Goal: Manage account settings

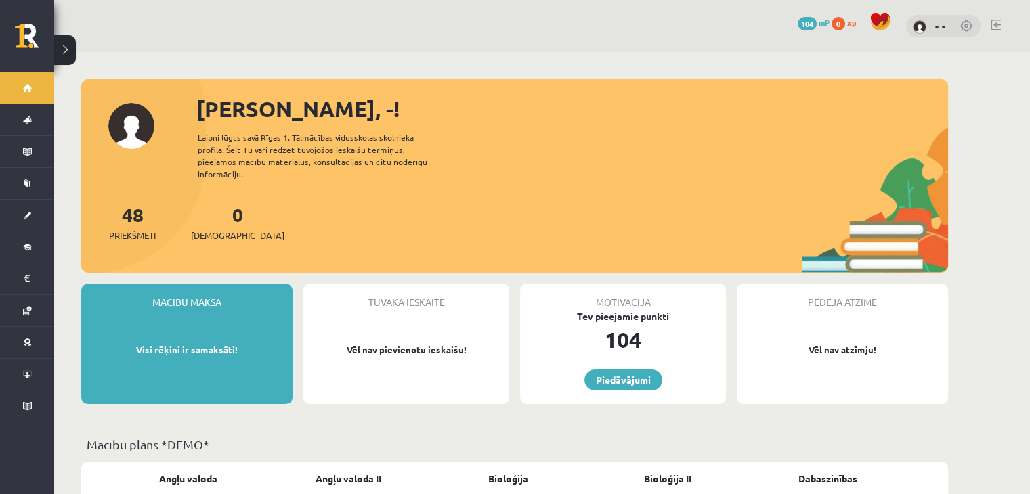
click at [999, 26] on link at bounding box center [996, 25] width 10 height 11
click at [68, 50] on button at bounding box center [65, 50] width 22 height 30
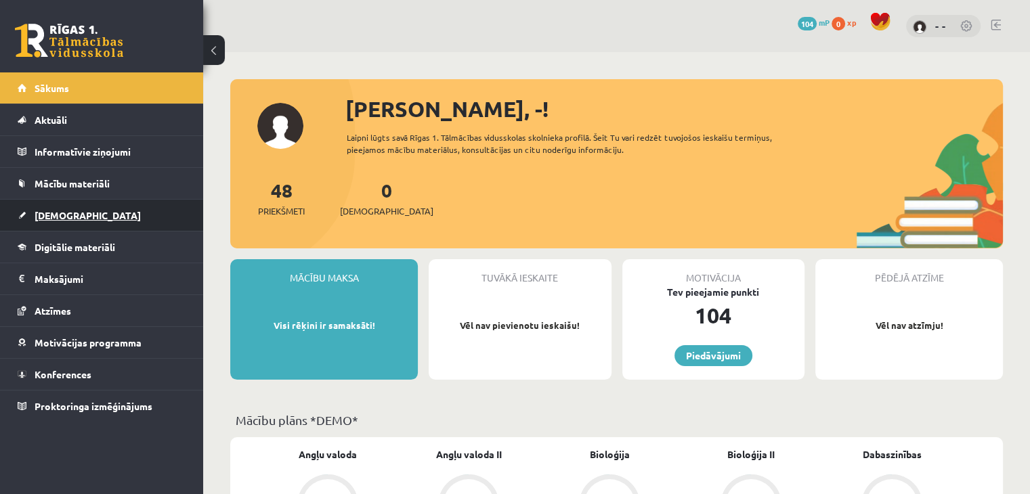
click at [95, 223] on link "[DEMOGRAPHIC_DATA]" at bounding box center [102, 215] width 169 height 31
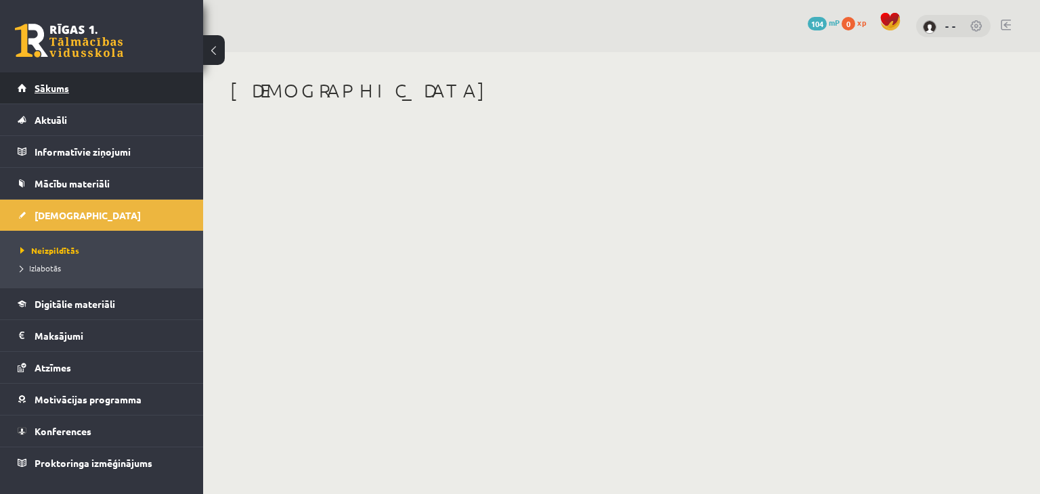
click at [72, 95] on link "Sākums" at bounding box center [102, 87] width 169 height 31
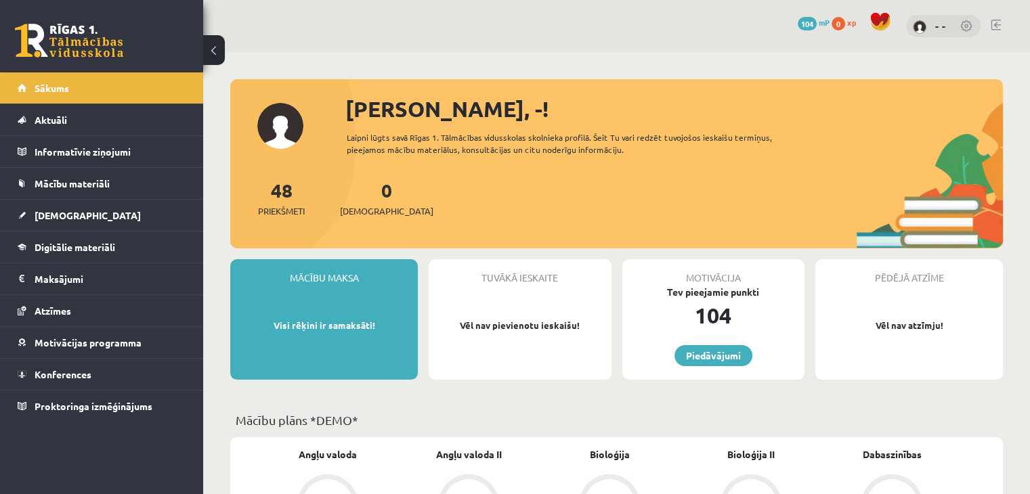
click at [918, 20] on div "- -" at bounding box center [943, 26] width 74 height 23
click at [946, 25] on div "- -" at bounding box center [943, 26] width 74 height 23
click at [964, 22] on link at bounding box center [967, 27] width 14 height 14
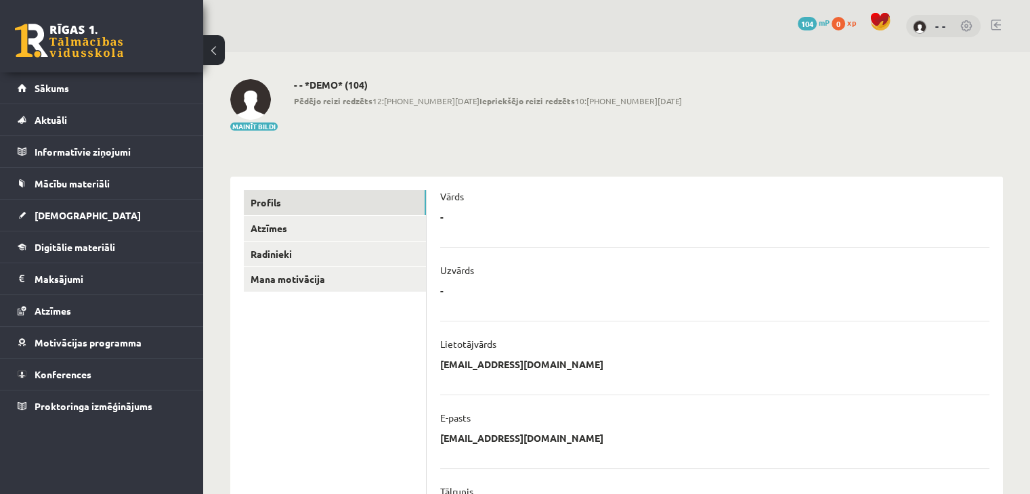
click at [210, 51] on button at bounding box center [214, 50] width 22 height 30
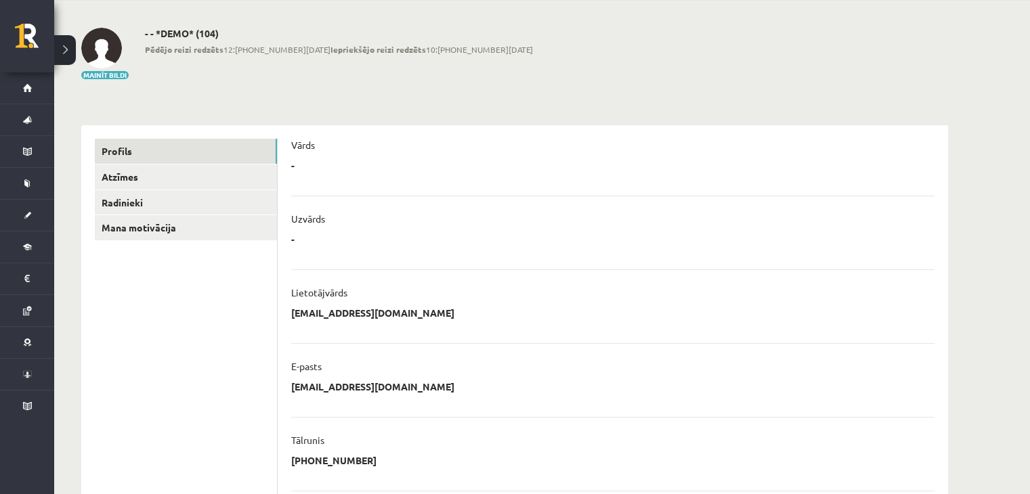
scroll to position [27, 0]
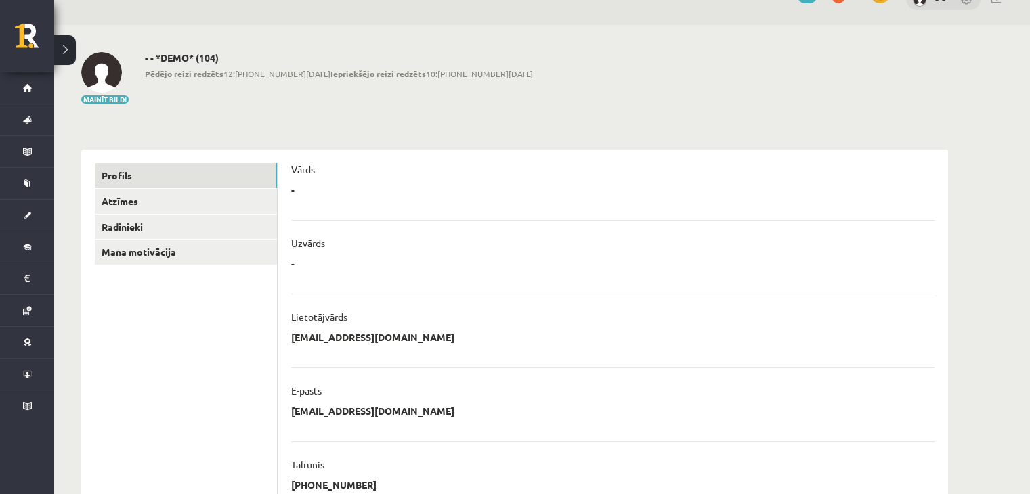
click at [288, 183] on div "**********" at bounding box center [613, 479] width 670 height 658
click at [293, 188] on p "-" at bounding box center [292, 190] width 3 height 12
click at [352, 100] on div "- - *DEMO* (104) Pēdējo reizi redzēts 12:[PHONE_NUMBER][DATE] Iepriekšējo reizi…" at bounding box center [339, 78] width 388 height 53
